Goal: Subscribe to service/newsletter

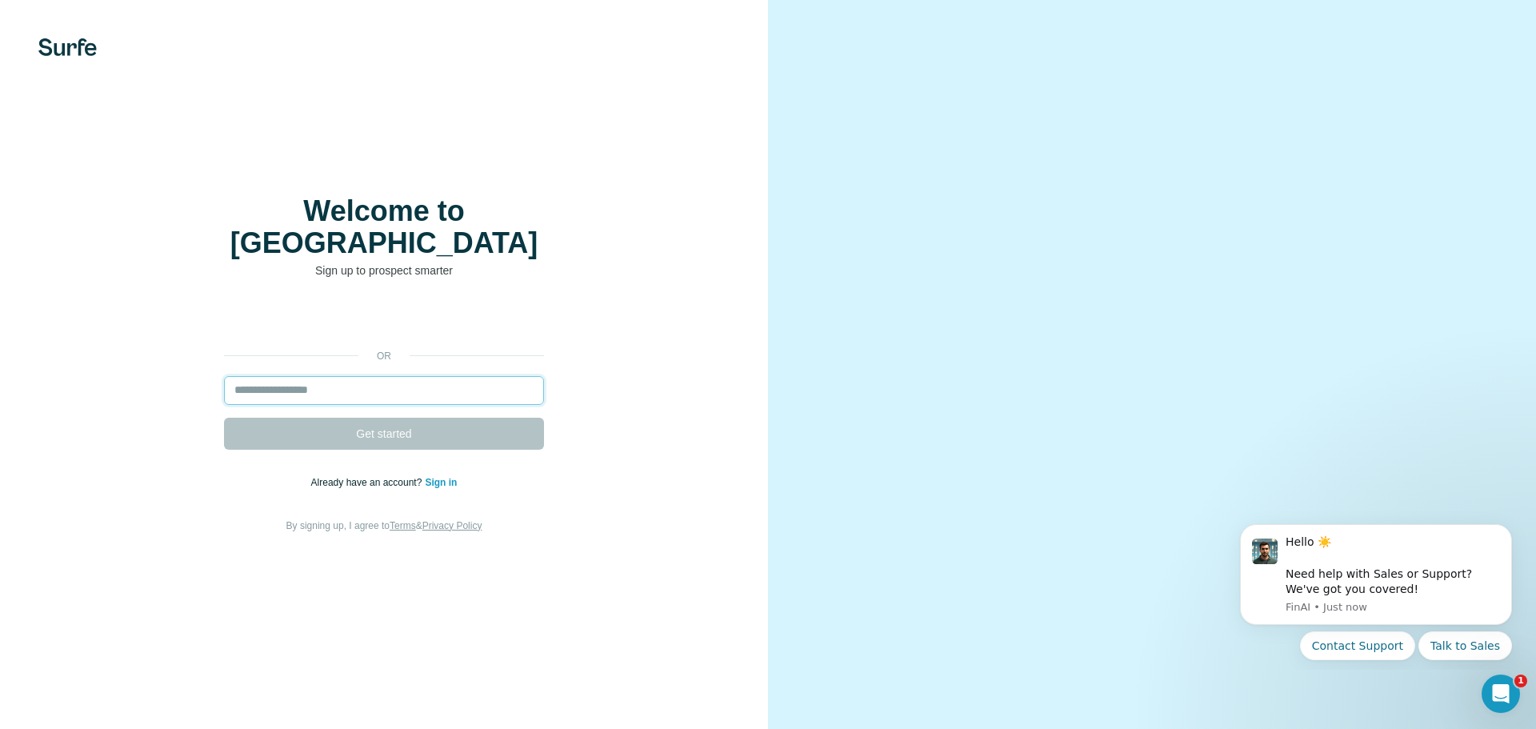
click at [383, 376] on input "email" at bounding box center [384, 390] width 320 height 29
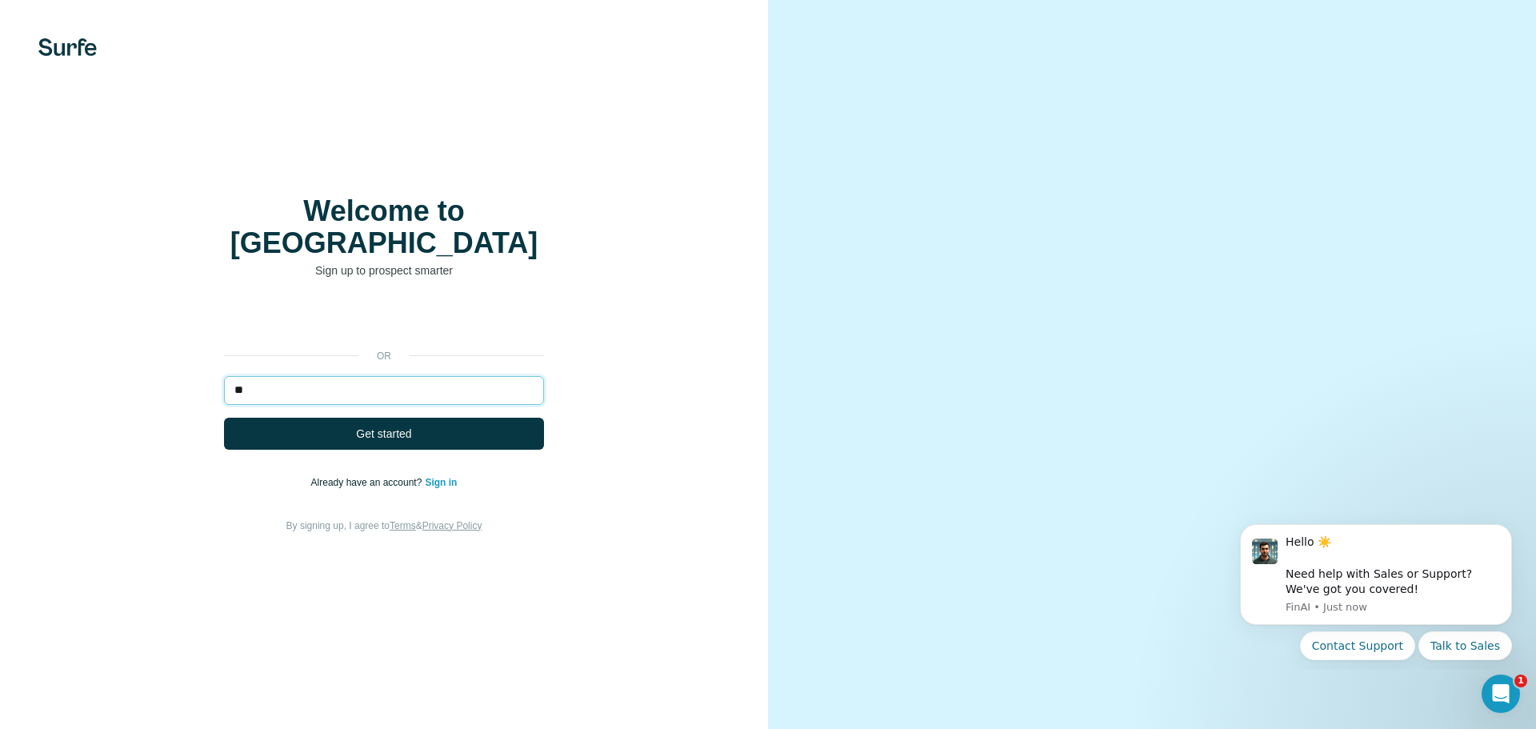
type input "*"
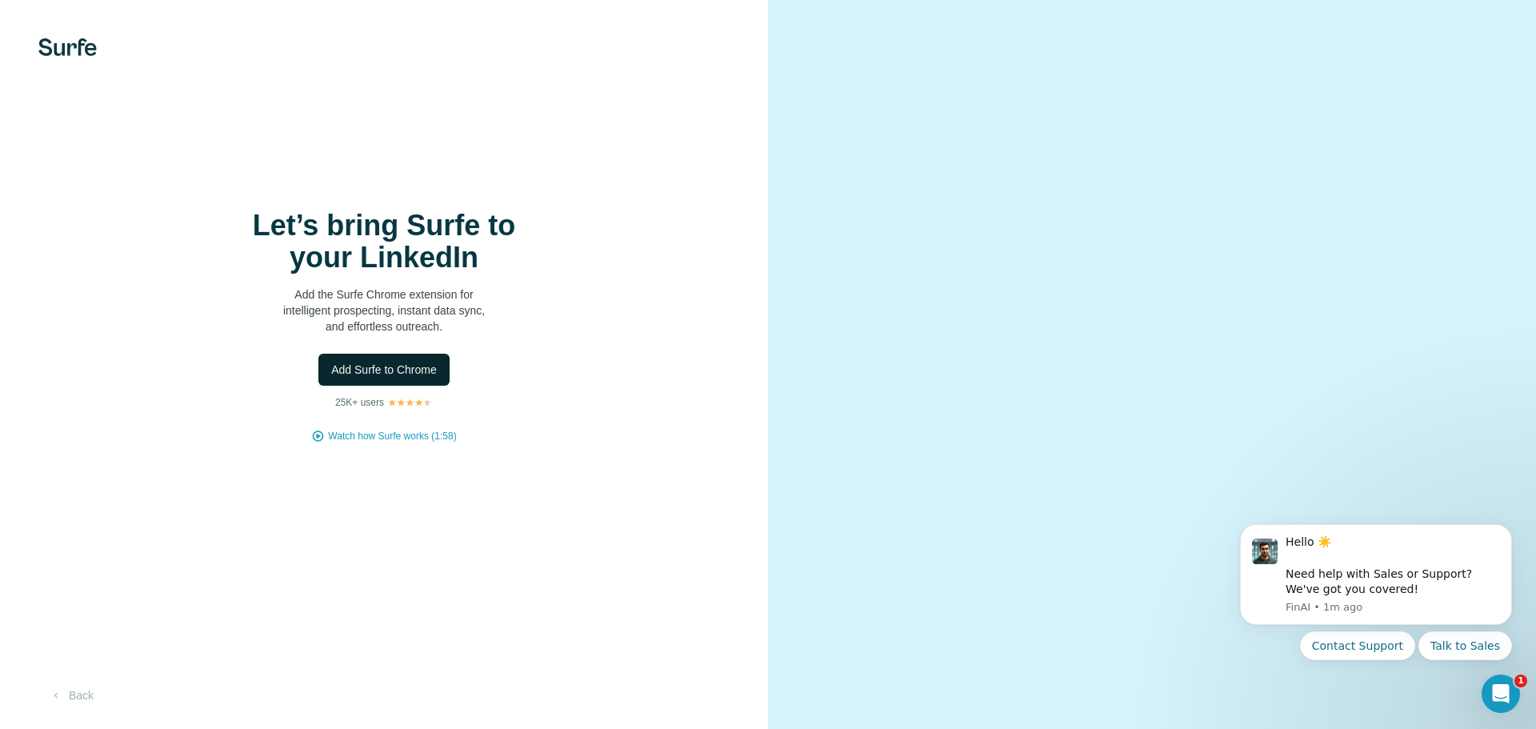
click at [418, 374] on span "Add Surfe to Chrome" at bounding box center [384, 370] width 106 height 16
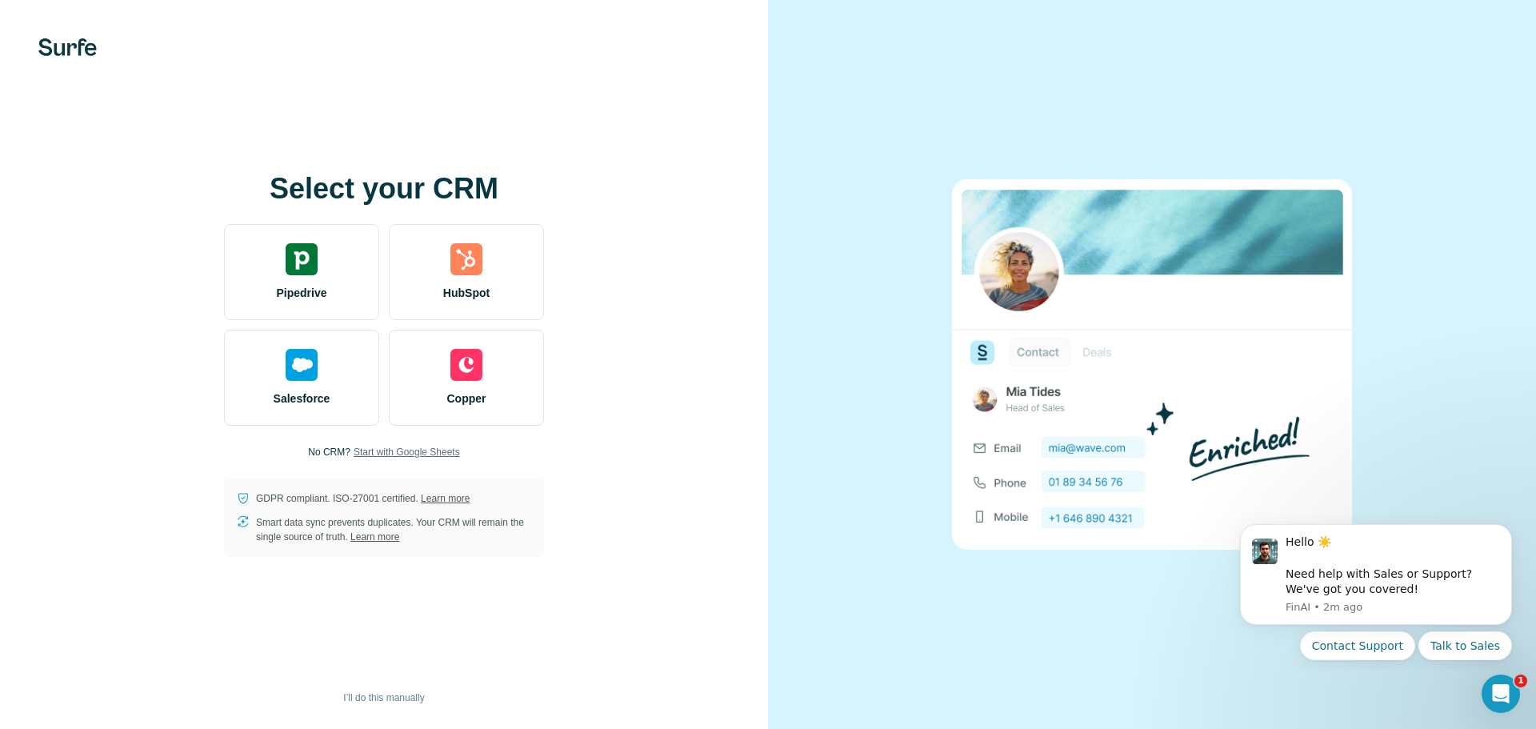
click at [401, 454] on span "Start with Google Sheets" at bounding box center [407, 452] width 106 height 14
